Goal: Complete application form

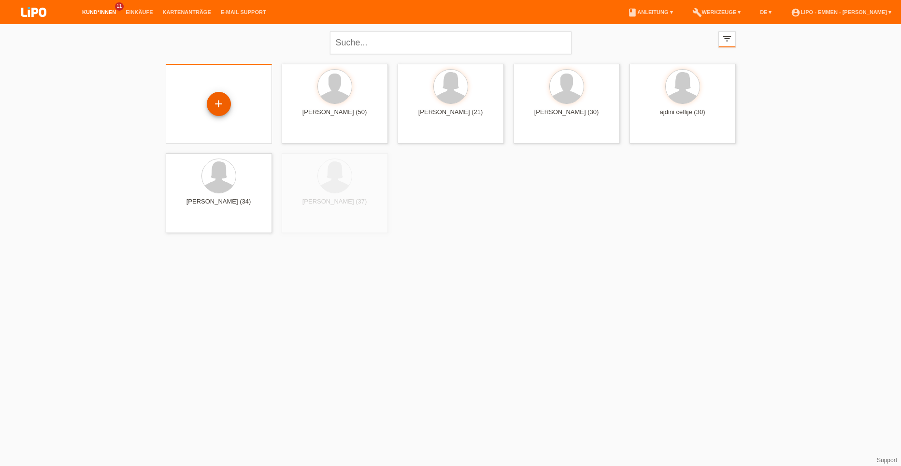
click at [215, 102] on div "+" at bounding box center [219, 104] width 24 height 24
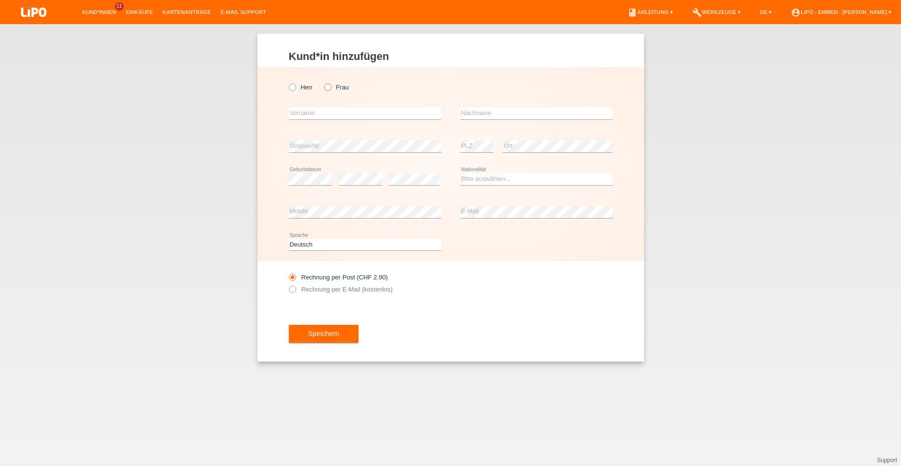
click at [333, 86] on label "Frau" at bounding box center [336, 87] width 25 height 7
click at [330, 86] on input "Frau" at bounding box center [327, 87] width 6 height 6
radio input "true"
click at [313, 113] on input "text" at bounding box center [365, 113] width 152 height 12
type input "radica"
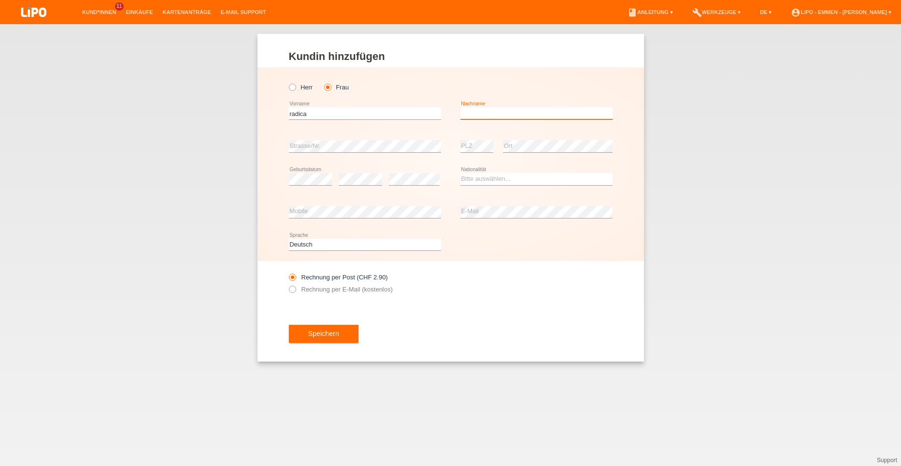
click at [475, 111] on input "text" at bounding box center [536, 113] width 152 height 12
type input "vucic"
click at [276, 154] on div "Herr Frau radica error Vorname C" at bounding box center [450, 164] width 386 height 194
click at [357, 184] on div "error" at bounding box center [360, 179] width 43 height 33
click at [360, 171] on div "error" at bounding box center [360, 179] width 43 height 33
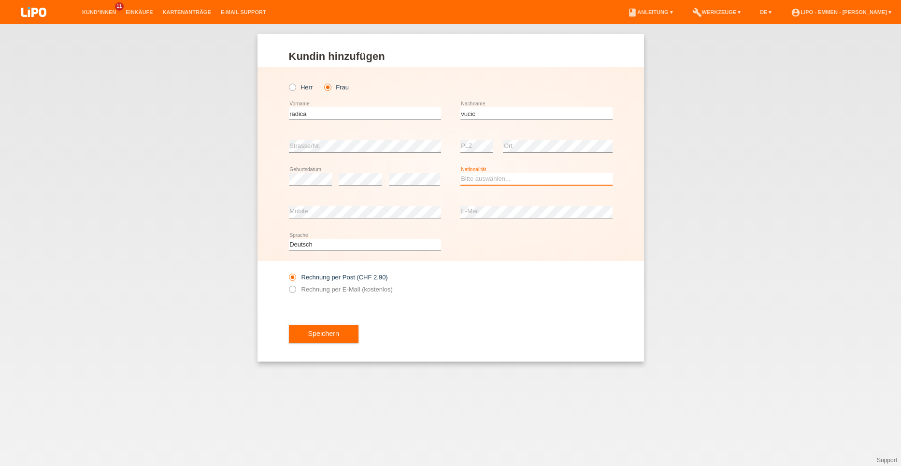
click at [519, 177] on select "Bitte auswählen... Schweiz Deutschland Liechtenstein Österreich ------------ Af…" at bounding box center [536, 179] width 152 height 12
select select "RS"
click at [460, 173] on select "Bitte auswählen... Schweiz Deutschland Liechtenstein Österreich ------------ Af…" at bounding box center [536, 179] width 152 height 12
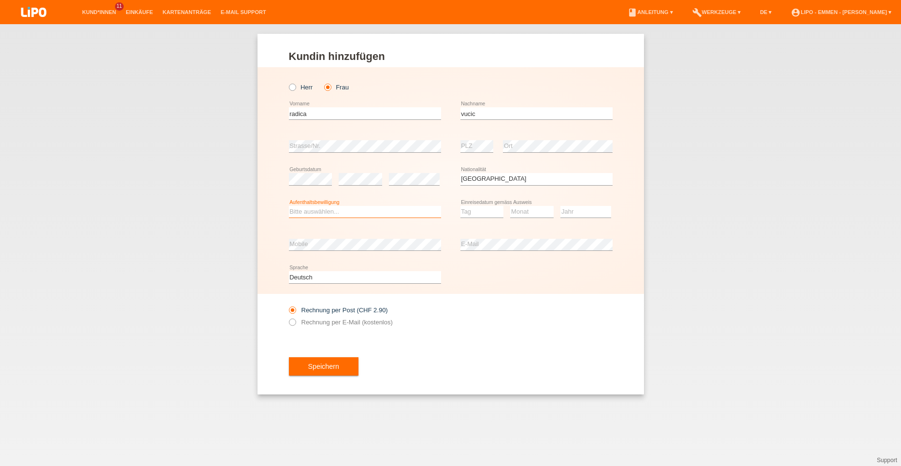
click at [347, 208] on select "Bitte auswählen... C B B - Flüchtlingsstatus Andere" at bounding box center [365, 212] width 152 height 12
select select "C"
click at [289, 206] on select "Bitte auswählen... C B B - Flüchtlingsstatus Andere" at bounding box center [365, 212] width 152 height 12
click at [486, 211] on select "Tag 01 02 03 04 05 06 07 08 09 10 11" at bounding box center [481, 212] width 43 height 12
select select "04"
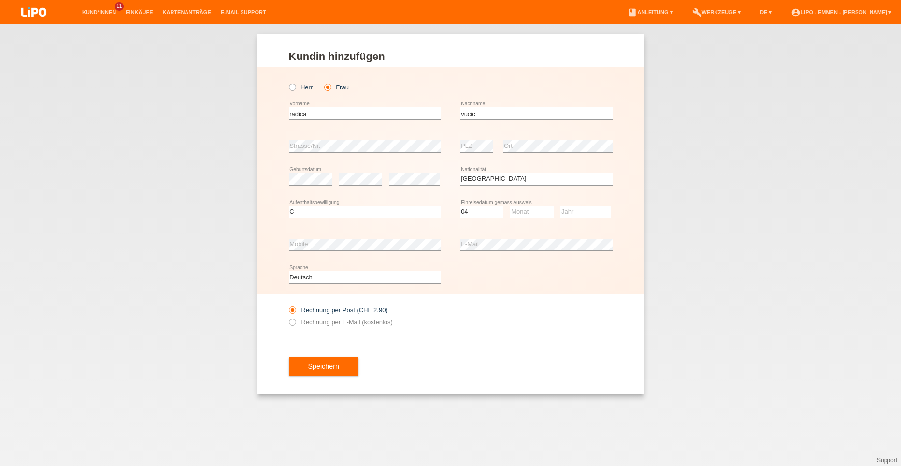
click at [535, 209] on select "Monat 01 02 03 04 05 06 07 08 09 10 11" at bounding box center [531, 212] width 43 height 12
select select "08"
click at [572, 210] on select "Jahr 2025 2024 2023 2022 2021 2020 2019 2018 2017 2016 2015 2014 2013 2012 2011…" at bounding box center [585, 212] width 51 height 12
select select "1984"
drag, startPoint x: 347, startPoint y: 337, endPoint x: 327, endPoint y: 358, distance: 29.4
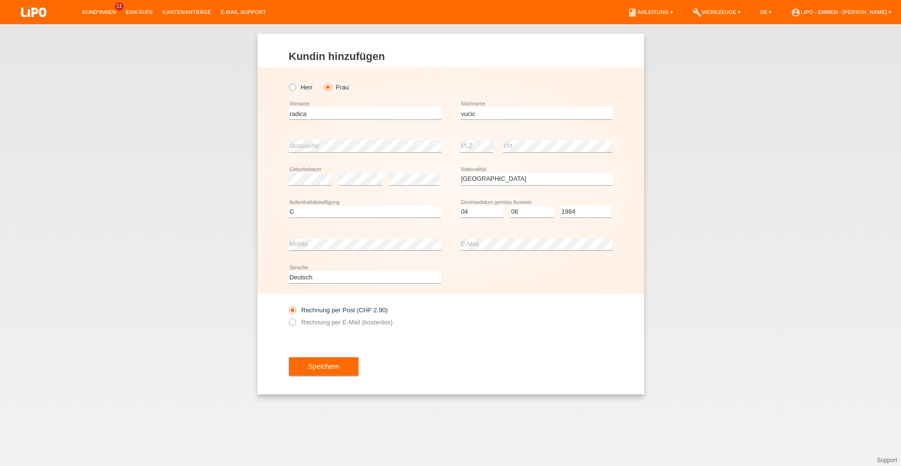
click at [347, 337] on div "Rechnung per Post (CHF 2.90) Rechnung per E-Mail (kostenlos)" at bounding box center [365, 316] width 152 height 44
click at [317, 368] on span "Speichern" at bounding box center [323, 366] width 31 height 8
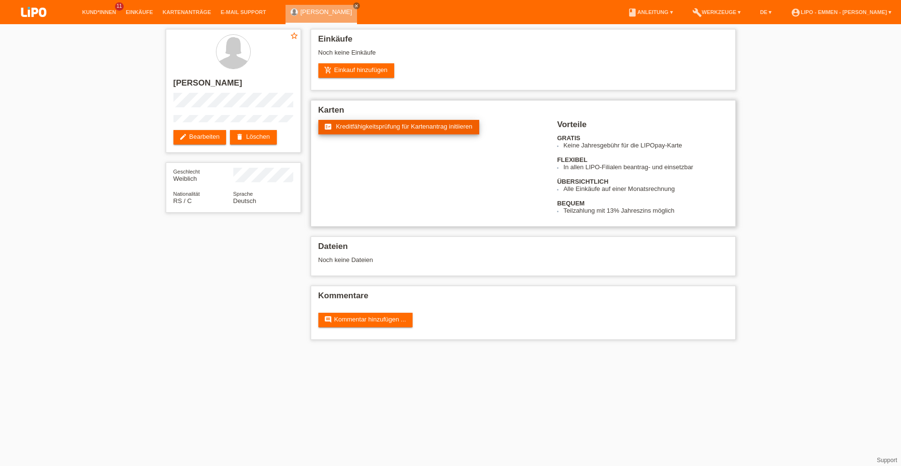
click at [360, 130] on link "fact_check Kreditfähigkeitsprüfung für Kartenantrag initiieren" at bounding box center [398, 127] width 161 height 14
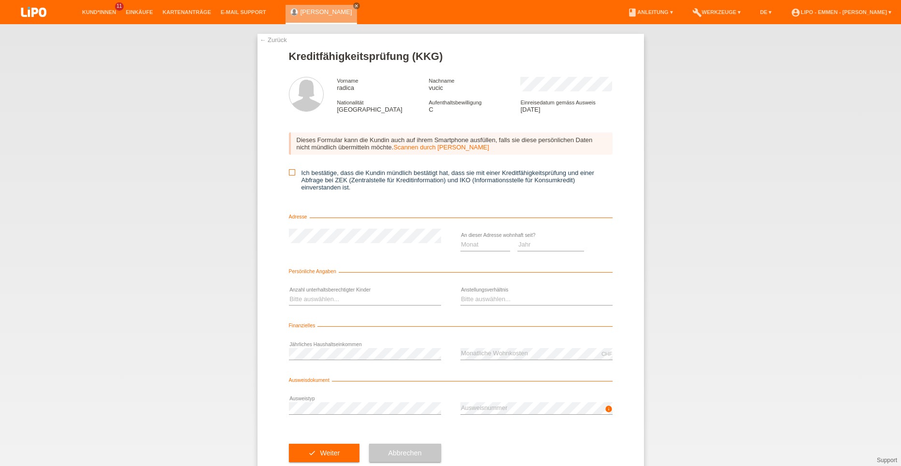
click at [291, 169] on label "Ich bestätige, dass die Kundin mündlich bestätigt hat, dass sie mit einer Kredi…" at bounding box center [451, 180] width 324 height 22
click at [291, 169] on input "Ich bestätige, dass die Kundin mündlich bestätigt hat, dass sie mit einer Kredi…" at bounding box center [292, 172] width 6 height 6
checkbox input "true"
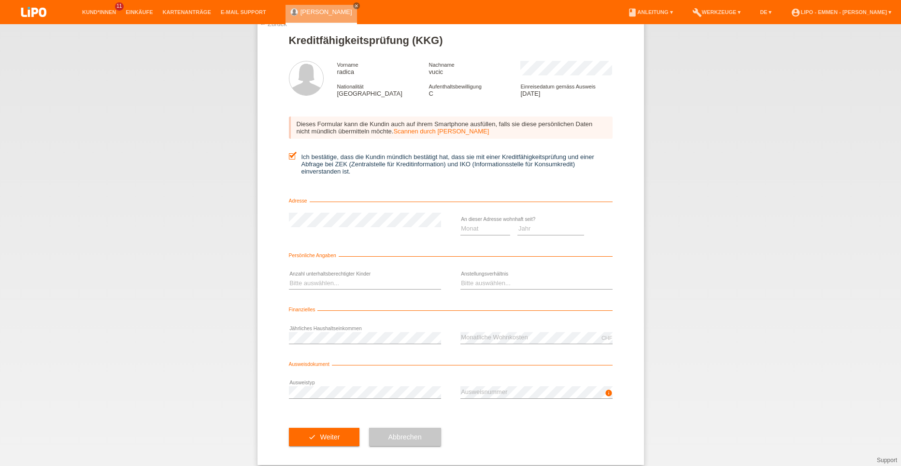
scroll to position [25, 0]
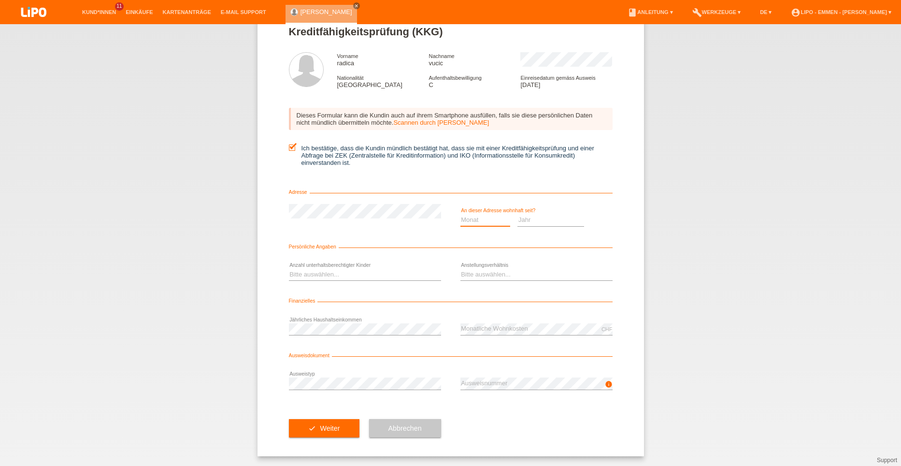
click at [487, 216] on select "Monat 01 02 03 04 05 06 07 08 09 10" at bounding box center [485, 220] width 50 height 12
select select "06"
click at [460, 214] on select "Monat 01 02 03 04 05 06 07 08 09 10" at bounding box center [485, 220] width 50 height 12
click at [534, 216] on select "Jahr 2025 2024 2023 2022 2021 2020 2019 2018 2017 2016 2015 2014 2013 2012 2011…" at bounding box center [550, 220] width 67 height 12
select select "1998"
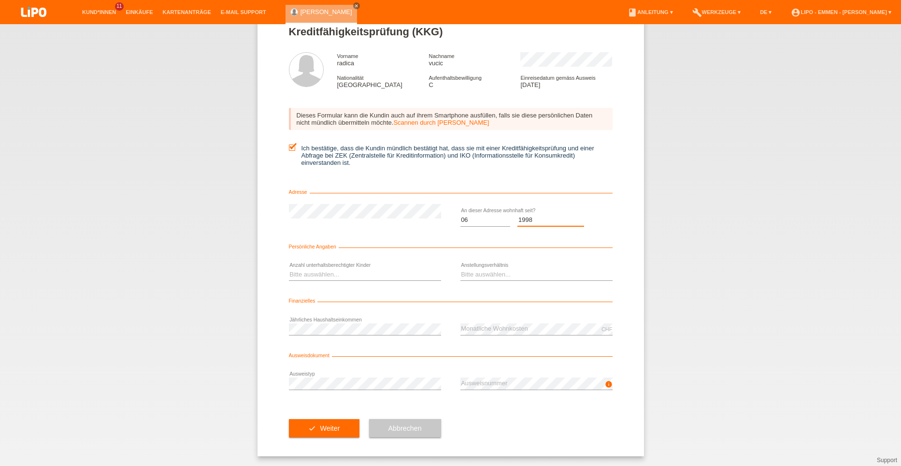
click at [517, 214] on select "Jahr 2025 2024 2023 2022 2021 2020 2019 2018 2017 2016 2015 2014 2013 2012 2011…" at bounding box center [550, 220] width 67 height 12
click at [337, 277] on select "Bitte auswählen... 0 1 2 3 4 5 6 7 8 9" at bounding box center [365, 274] width 152 height 12
select select "0"
click at [289, 268] on select "Bitte auswählen... 0 1 2 3 4 5 6 7 8 9" at bounding box center [365, 274] width 152 height 12
click at [487, 270] on select "Bitte auswählen... Unbefristet Befristet Lehrling/Student Pensioniert Nicht arb…" at bounding box center [536, 274] width 152 height 12
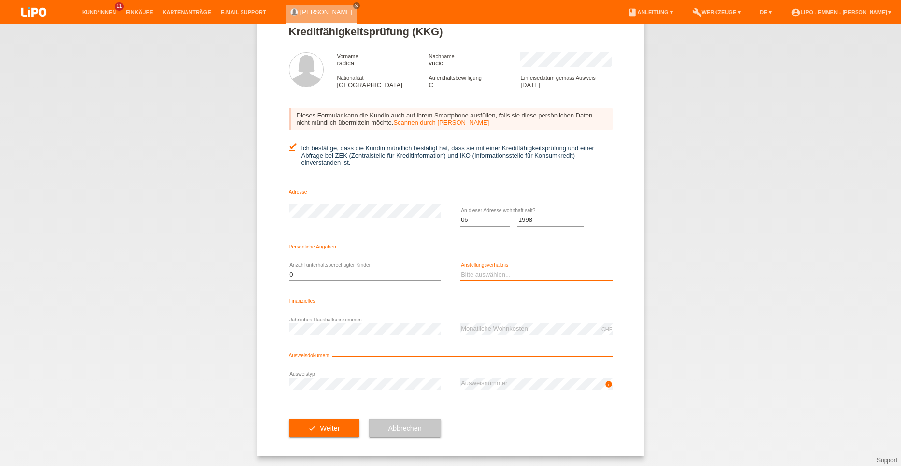
select select "RETIRED"
click at [460, 268] on select "Bitte auswählen... Unbefristet Befristet Lehrling/Student Pensioniert Nicht arb…" at bounding box center [536, 274] width 152 height 12
click at [326, 440] on div "check Weiter" at bounding box center [324, 428] width 71 height 56
click at [322, 432] on button "check Weiter" at bounding box center [324, 428] width 71 height 18
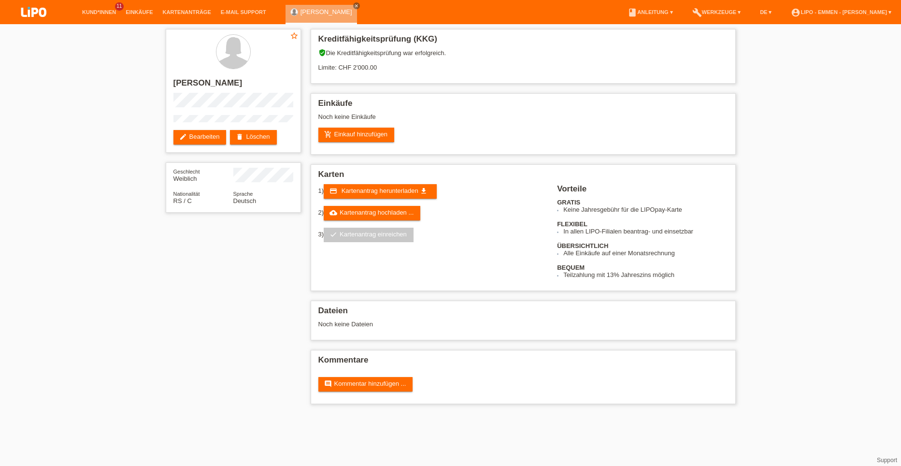
drag, startPoint x: 0, startPoint y: 12, endPoint x: 95, endPoint y: 211, distance: 220.1
click at [95, 211] on div "star_border [PERSON_NAME] edit Bearbeiten delete Löschen Geschlecht Weiblich Na…" at bounding box center [450, 218] width 901 height 389
